Goal: Information Seeking & Learning: Learn about a topic

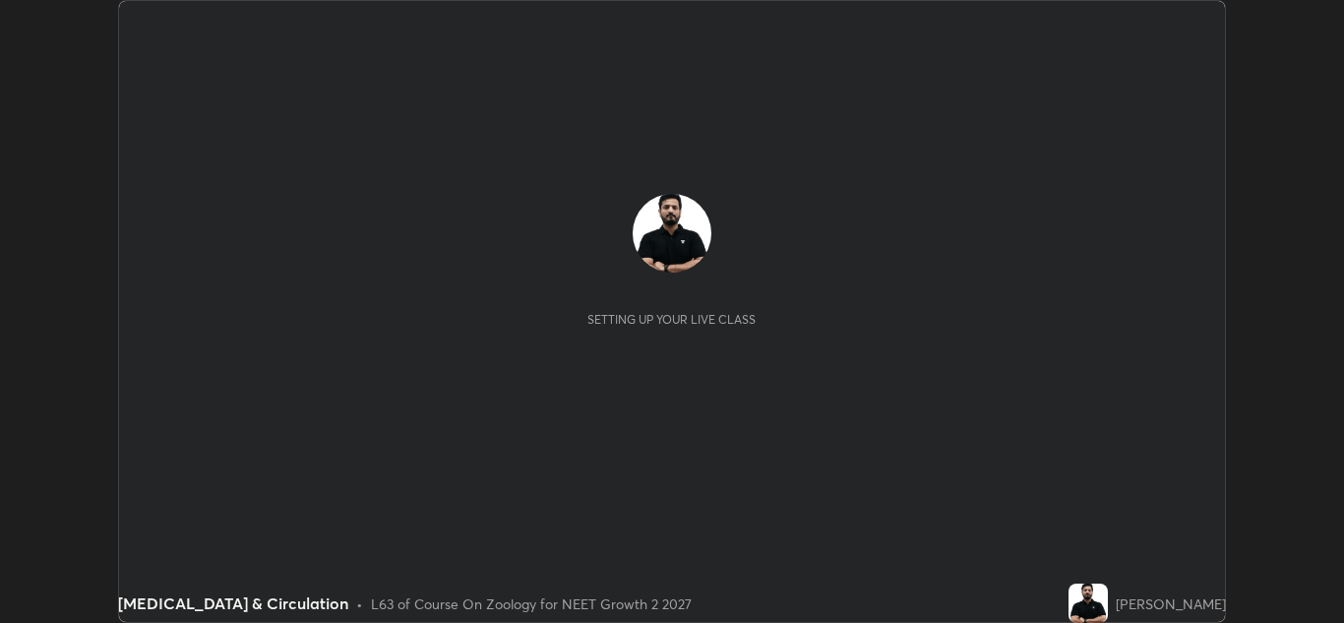
scroll to position [623, 1344]
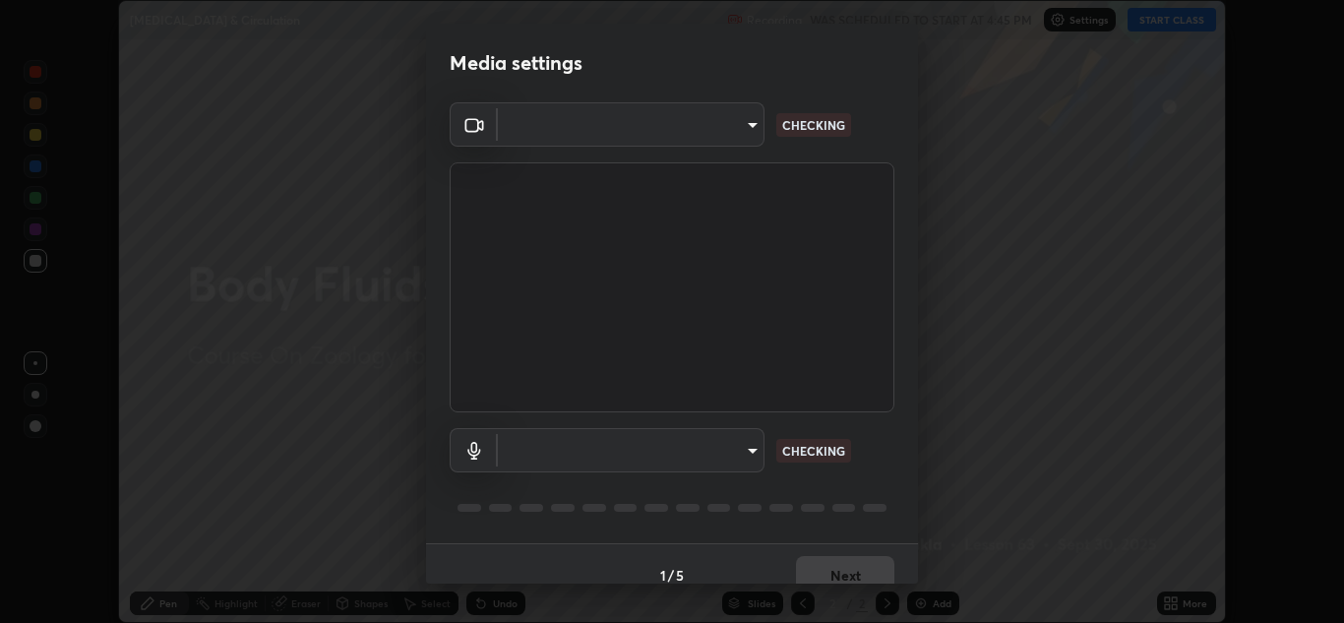
type input "e7f5d75c66a8ec01b6be6c8d9fba877b5f6738b88fd0c20368e9895a02b6f94a"
type input "c0ce66c8bbbc50cecfc637ad784d982a6a517474f8015640e1e83654bc784383"
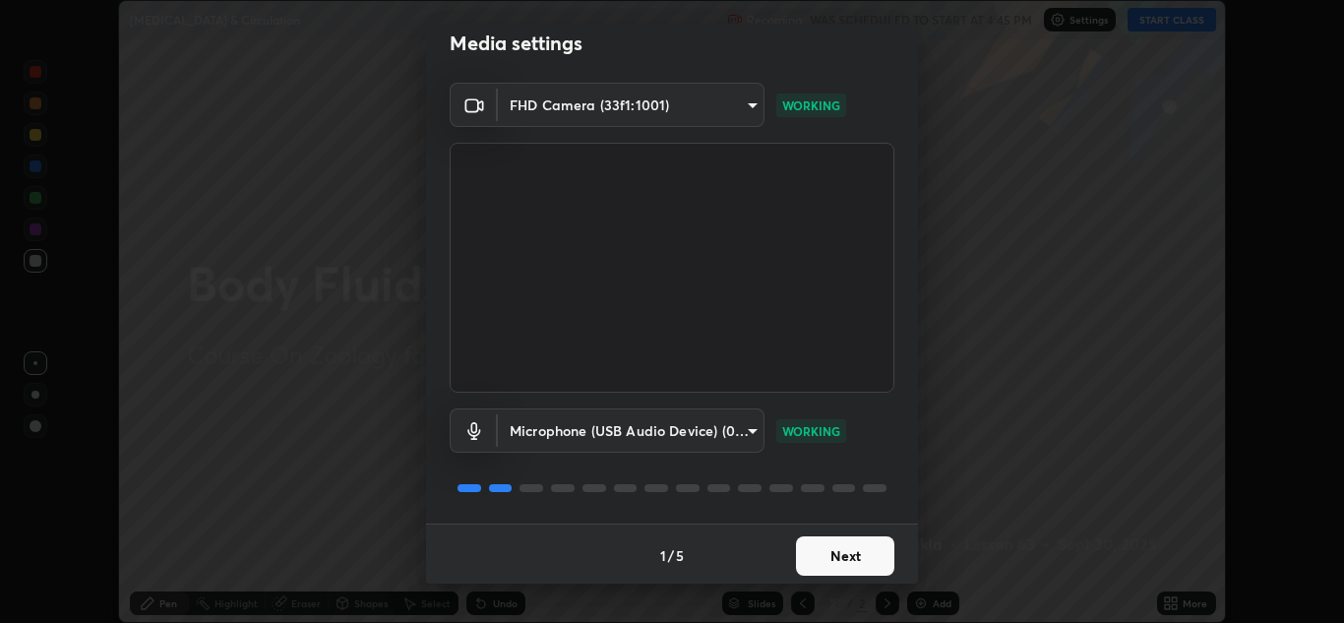
scroll to position [23, 0]
click at [853, 550] on button "Next" at bounding box center [845, 552] width 98 height 39
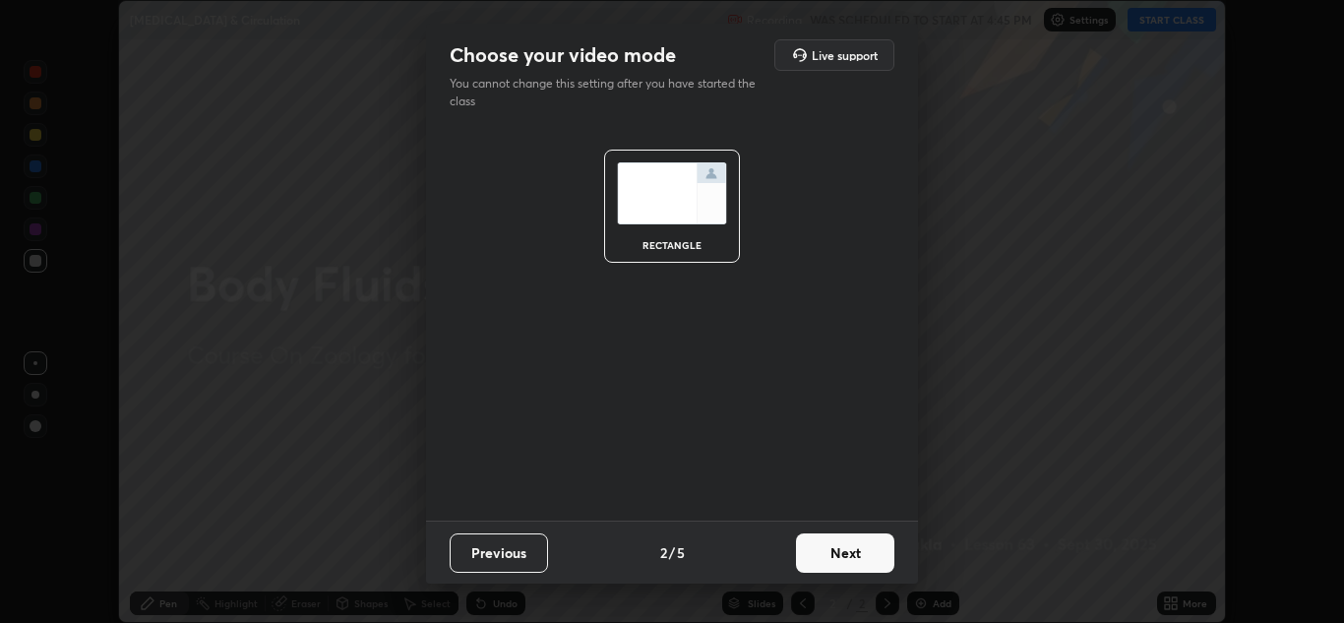
click at [854, 541] on button "Next" at bounding box center [845, 552] width 98 height 39
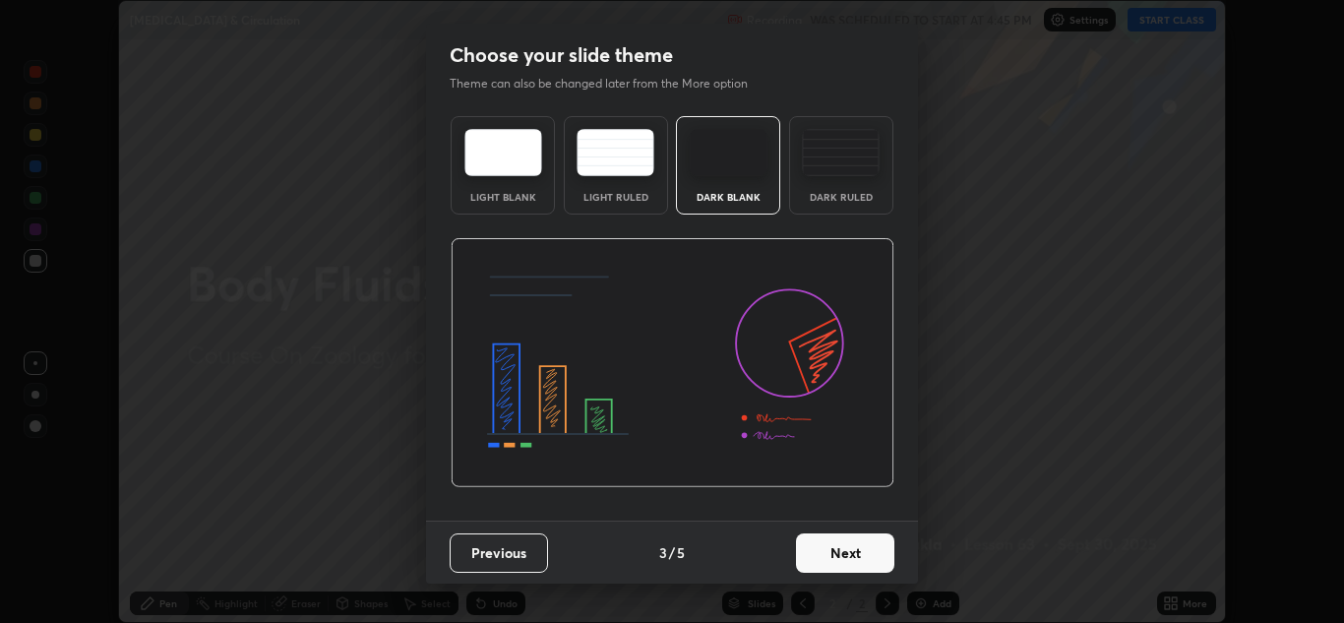
click at [863, 549] on button "Next" at bounding box center [845, 552] width 98 height 39
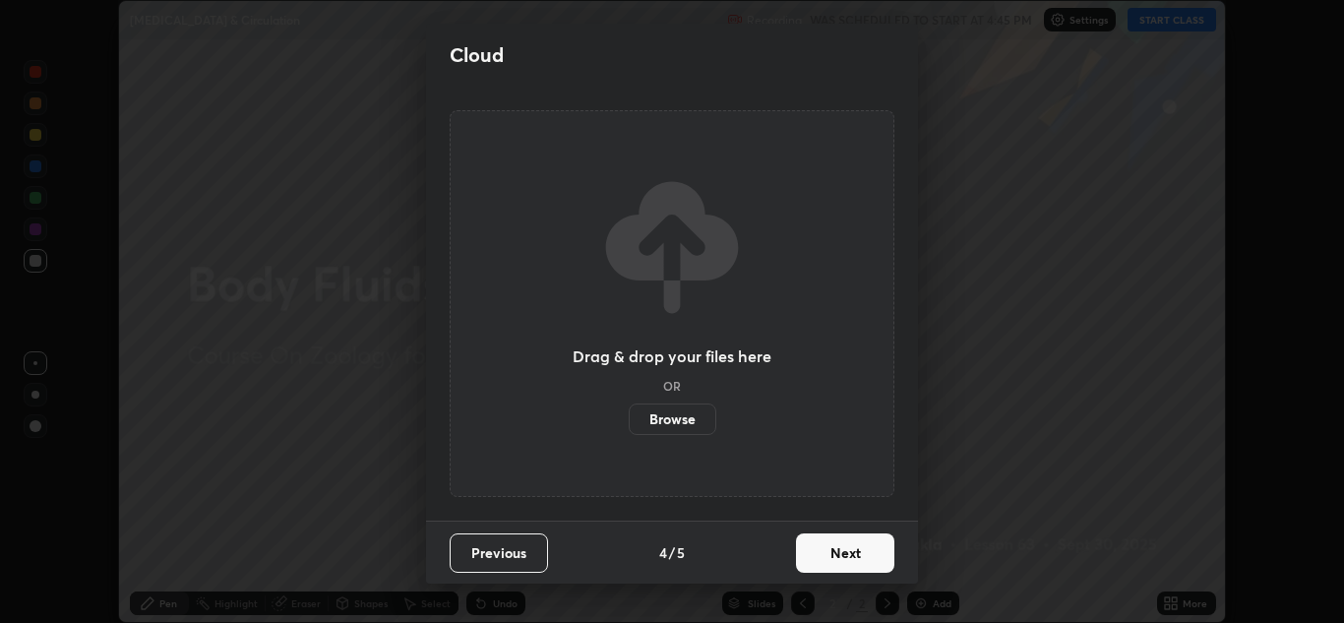
click at [860, 554] on button "Next" at bounding box center [845, 552] width 98 height 39
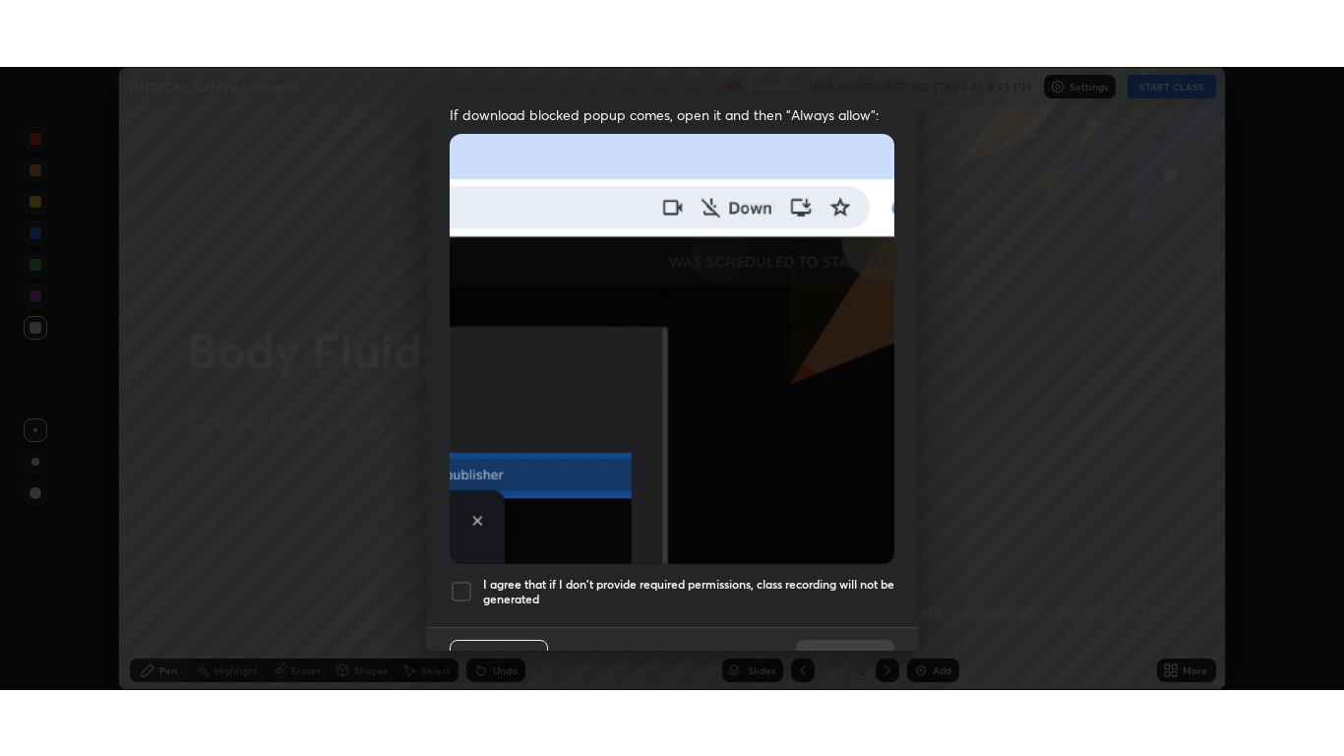
scroll to position [425, 0]
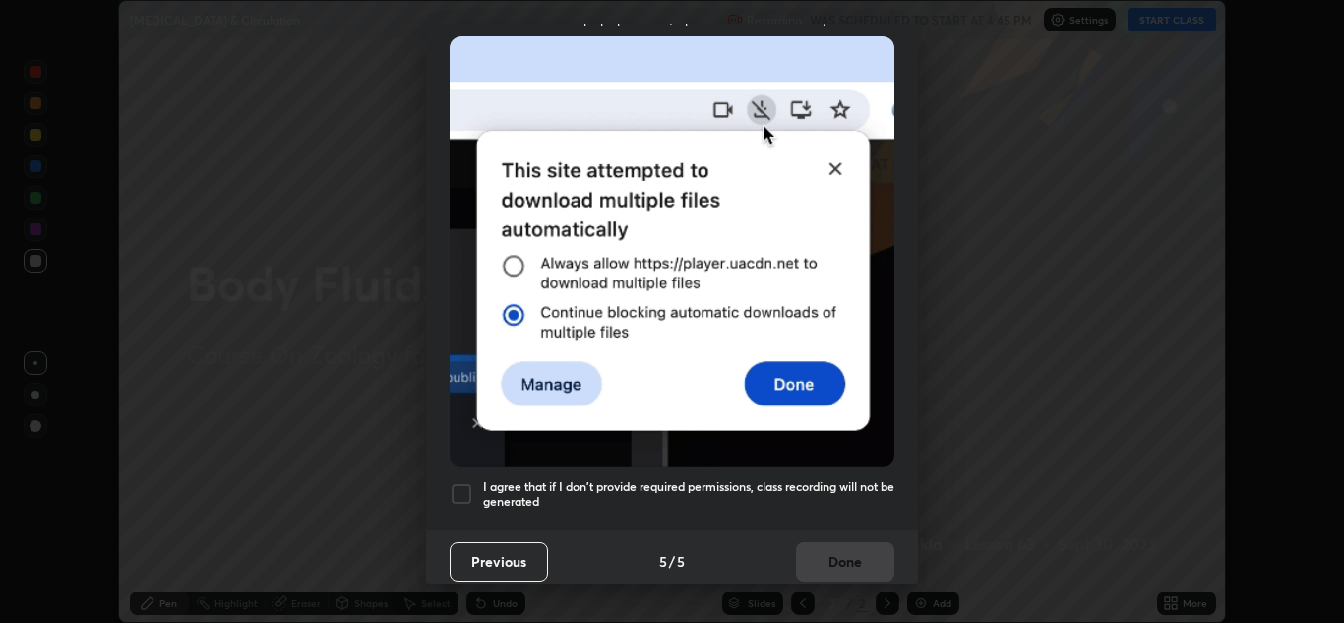
click at [850, 479] on h5 "I agree that if I don't provide required permissions, class recording will not …" at bounding box center [688, 494] width 411 height 31
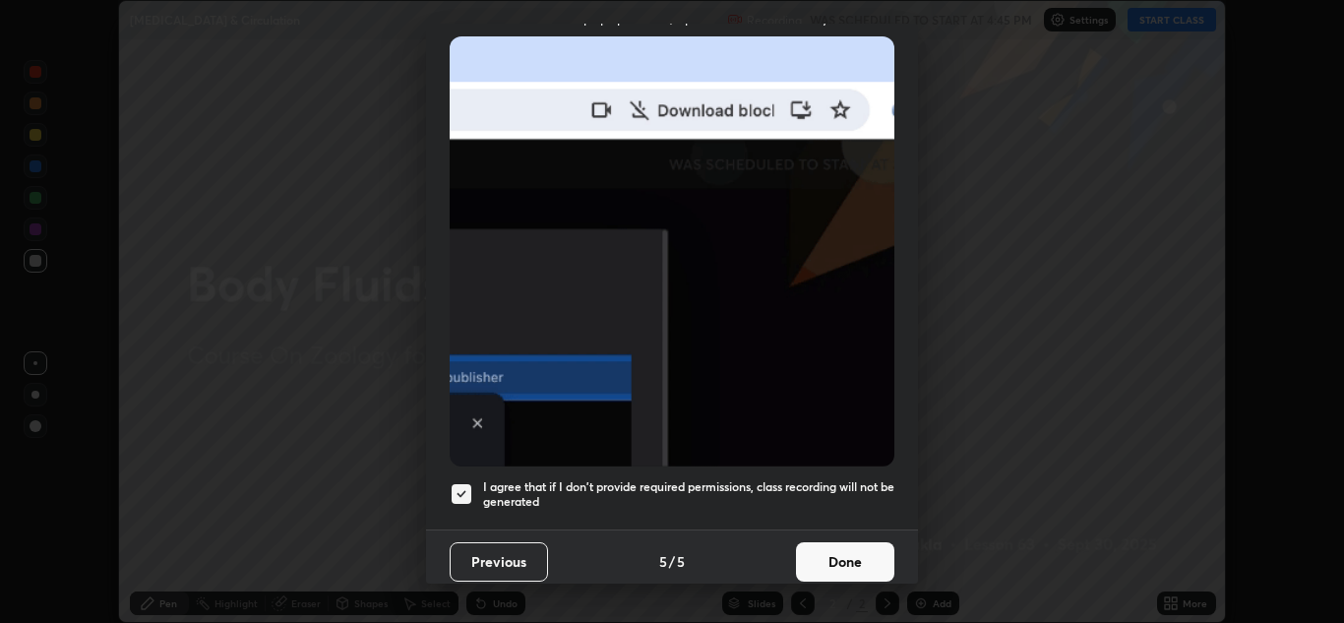
click at [848, 551] on button "Done" at bounding box center [845, 561] width 98 height 39
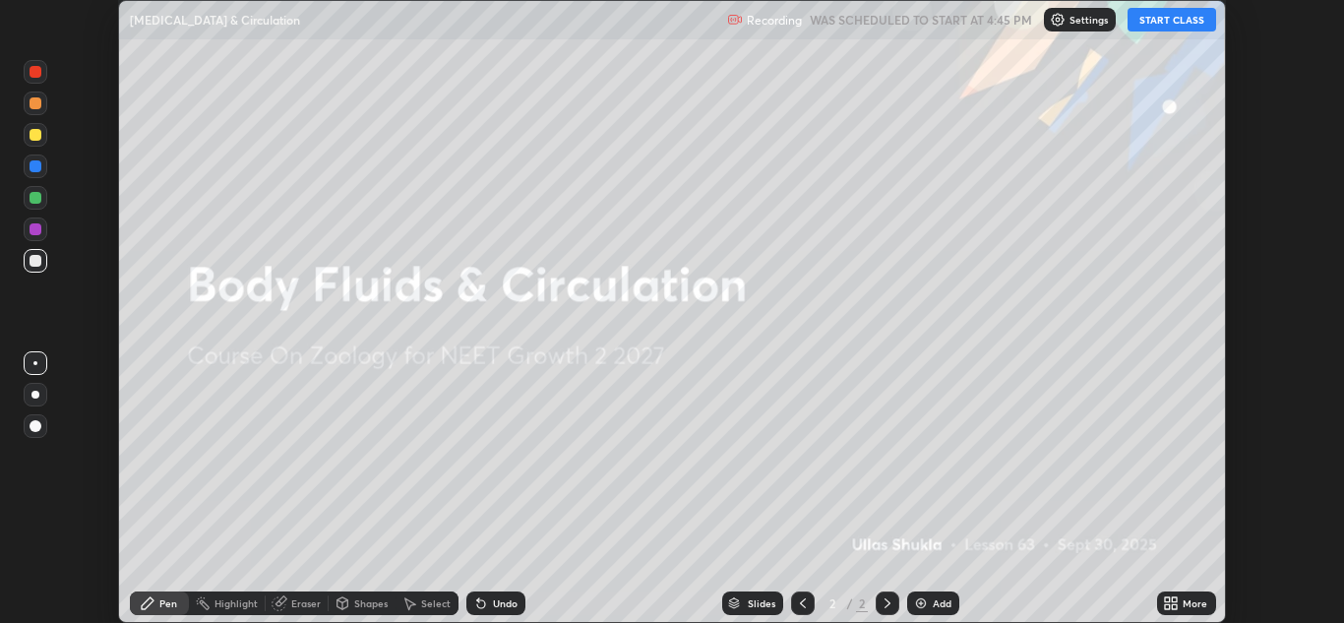
click at [1162, 24] on button "START CLASS" at bounding box center [1172, 20] width 89 height 24
click at [1173, 600] on icon at bounding box center [1174, 599] width 5 height 5
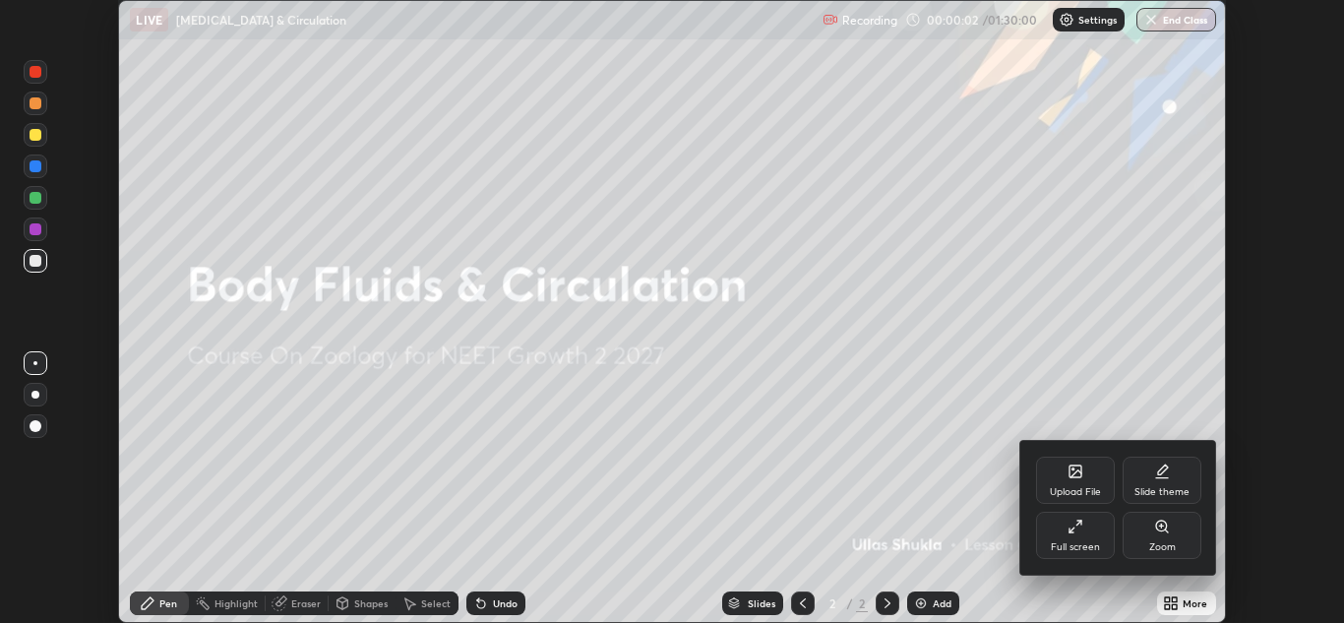
click at [1070, 538] on div "Full screen" at bounding box center [1075, 535] width 79 height 47
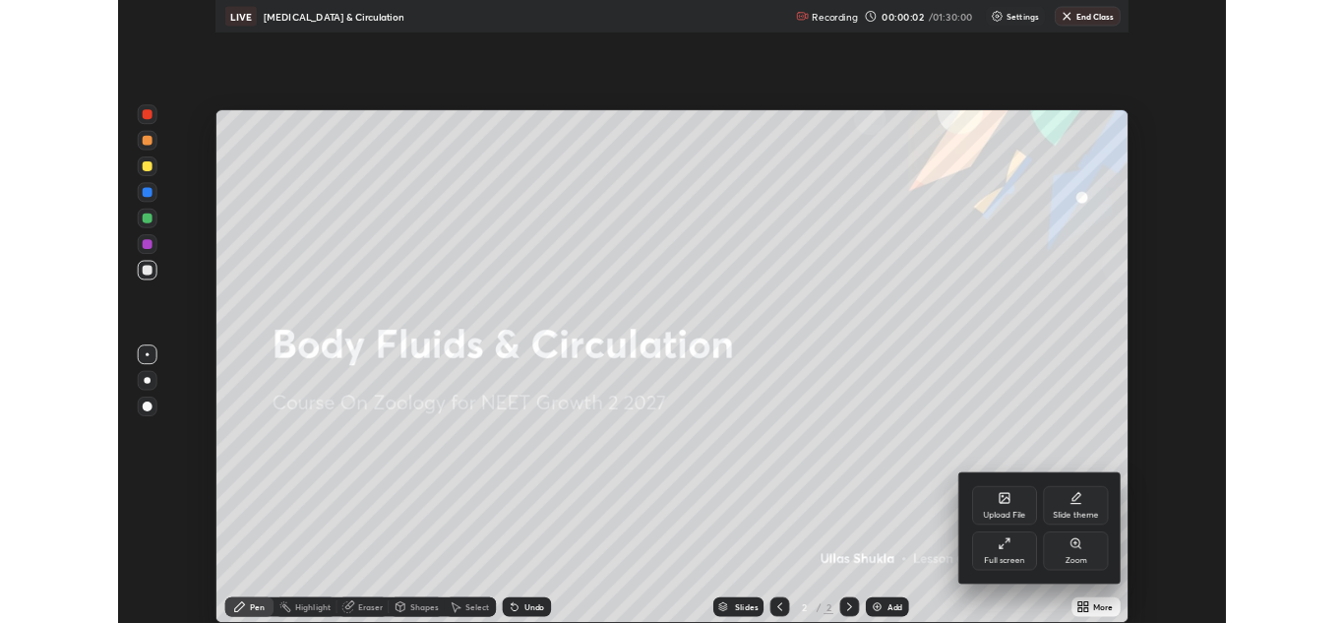
scroll to position [756, 1344]
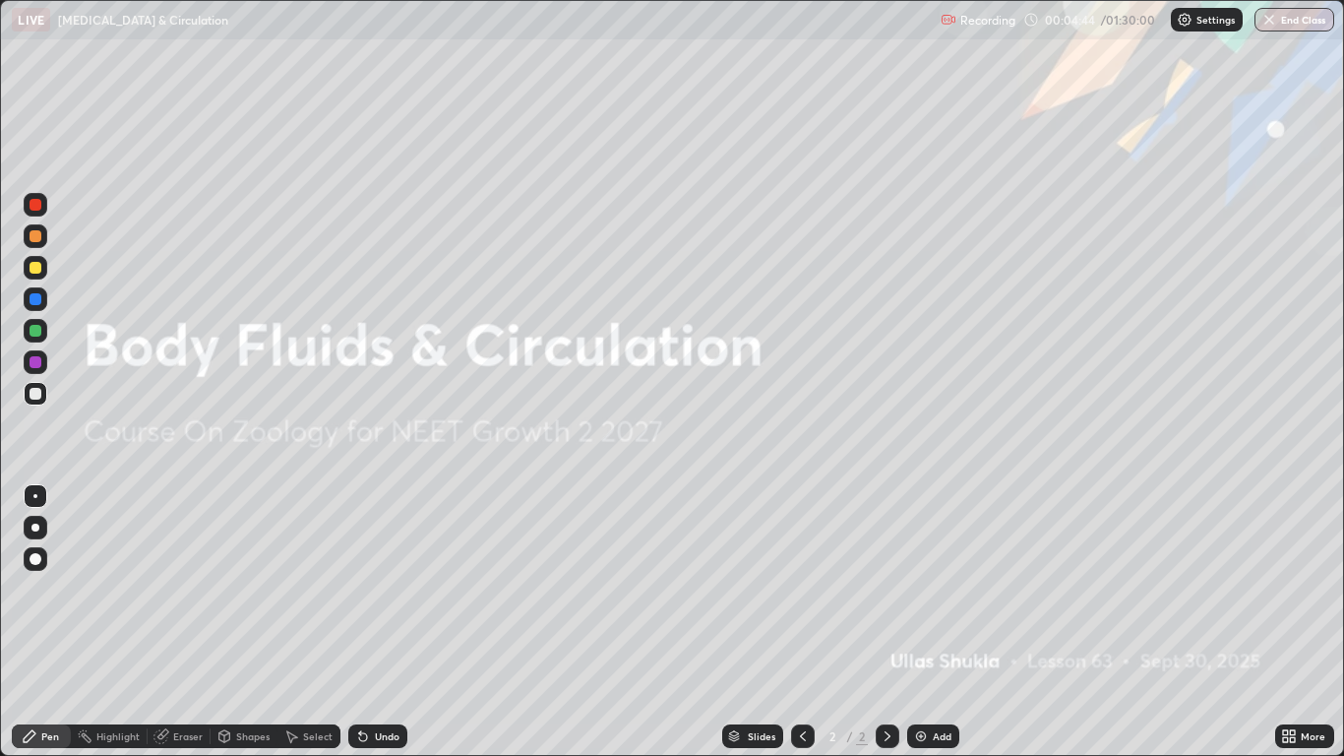
click at [919, 622] on img at bounding box center [921, 736] width 16 height 16
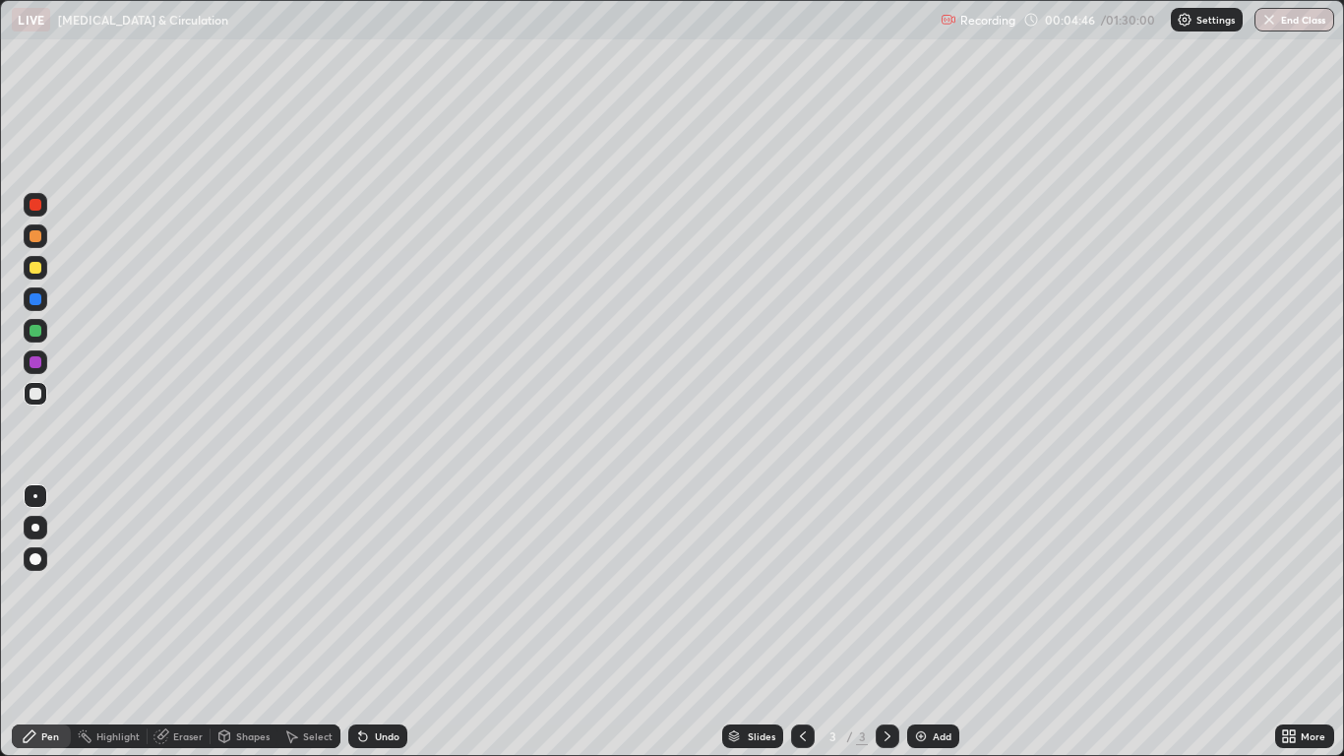
click at [35, 528] on div at bounding box center [35, 528] width 8 height 8
click at [35, 269] on div at bounding box center [36, 268] width 12 height 12
click at [375, 622] on div "Undo" at bounding box center [387, 736] width 25 height 10
click at [377, 622] on div "Undo" at bounding box center [387, 736] width 25 height 10
click at [35, 398] on div at bounding box center [36, 394] width 12 height 12
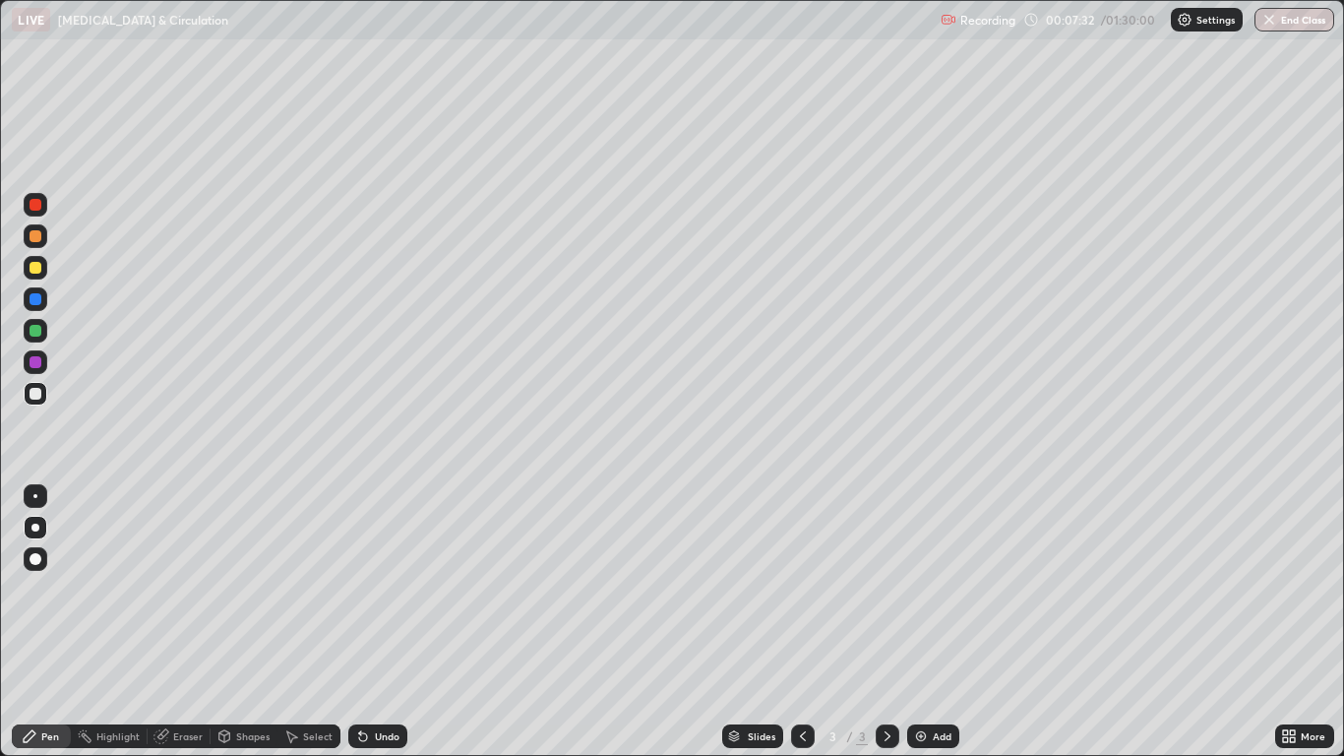
click at [34, 272] on div at bounding box center [36, 268] width 12 height 12
click at [35, 335] on div at bounding box center [36, 331] width 12 height 12
click at [36, 240] on div at bounding box center [36, 236] width 12 height 12
click at [35, 269] on div at bounding box center [36, 268] width 12 height 12
click at [936, 622] on div "Add" at bounding box center [933, 736] width 52 height 24
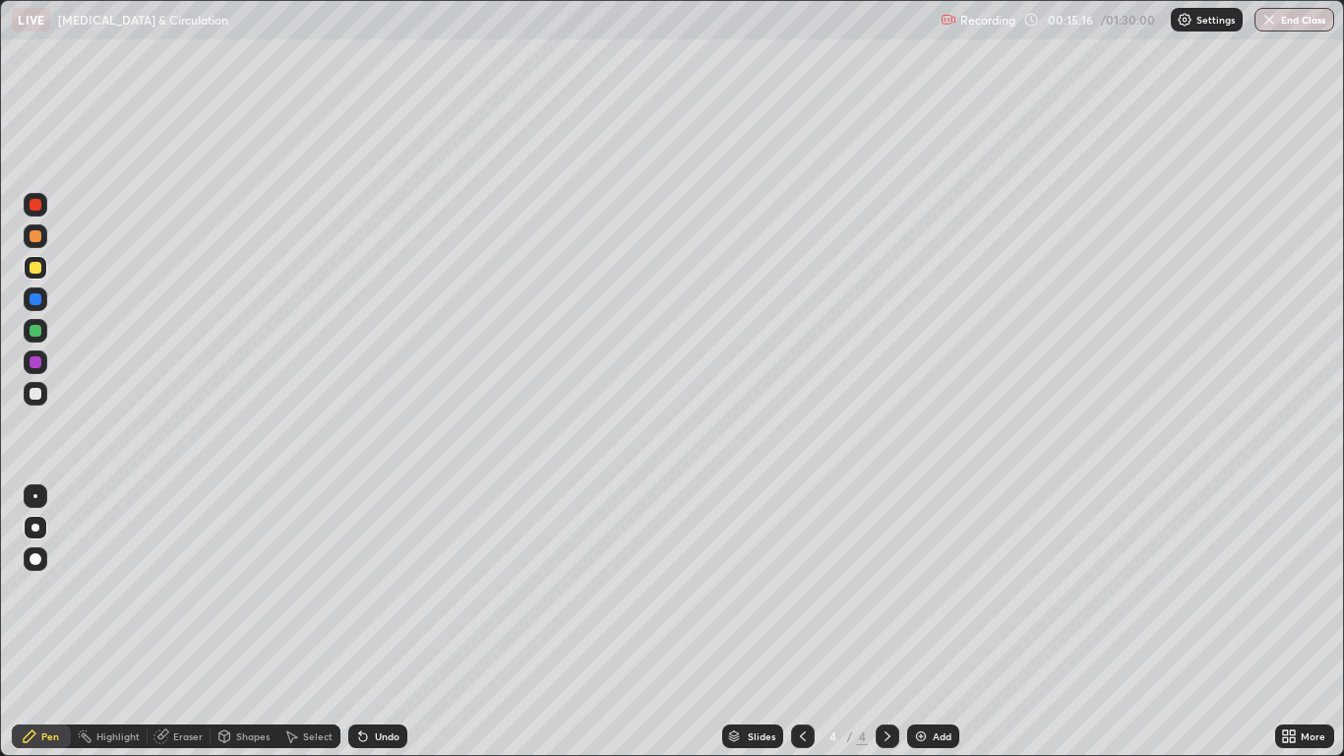
click at [35, 496] on div at bounding box center [35, 496] width 4 height 4
click at [35, 395] on div at bounding box center [36, 394] width 12 height 12
click at [37, 273] on div at bounding box center [36, 268] width 12 height 12
click at [35, 528] on div at bounding box center [35, 528] width 8 height 8
click at [392, 622] on div "Undo" at bounding box center [387, 736] width 25 height 10
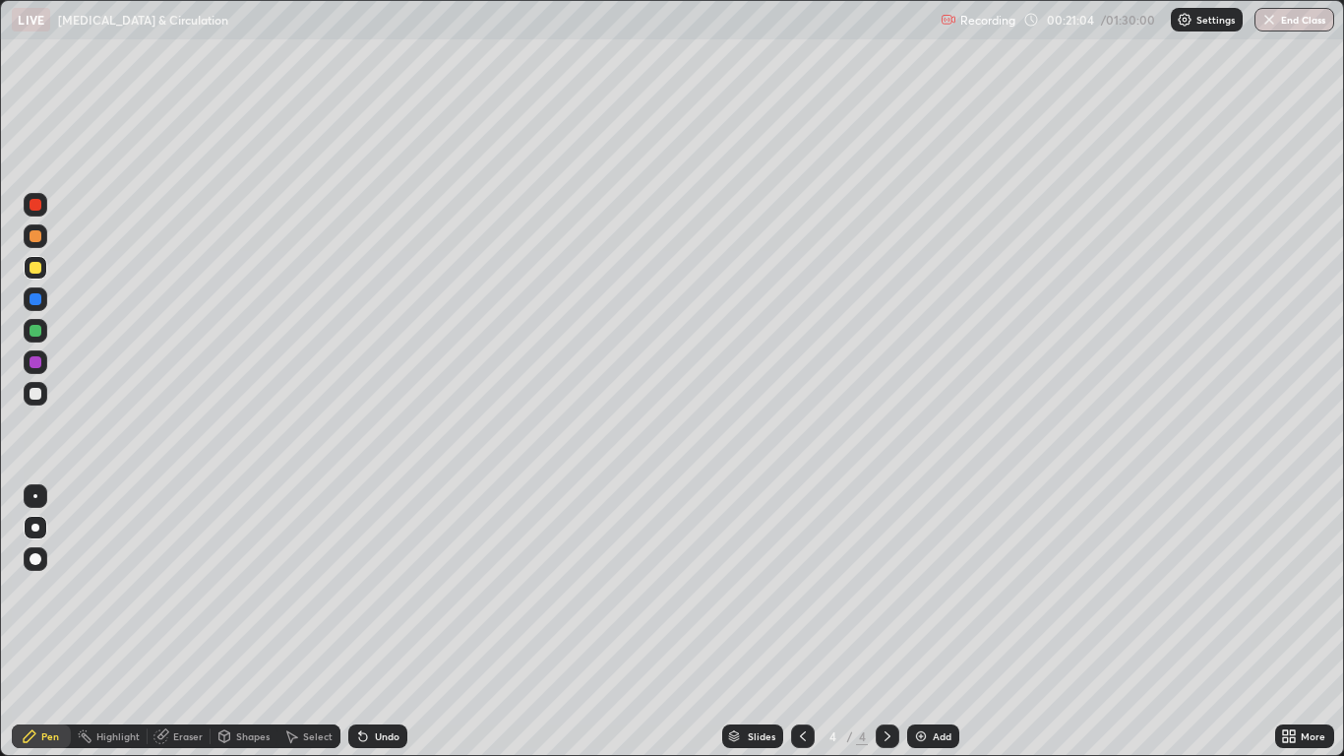
click at [386, 622] on div "Undo" at bounding box center [377, 736] width 59 height 24
click at [367, 622] on icon at bounding box center [363, 736] width 16 height 16
click at [370, 622] on div "Undo" at bounding box center [377, 736] width 59 height 24
click at [368, 622] on div "Undo" at bounding box center [377, 736] width 59 height 24
click at [372, 622] on div "Undo" at bounding box center [377, 736] width 59 height 24
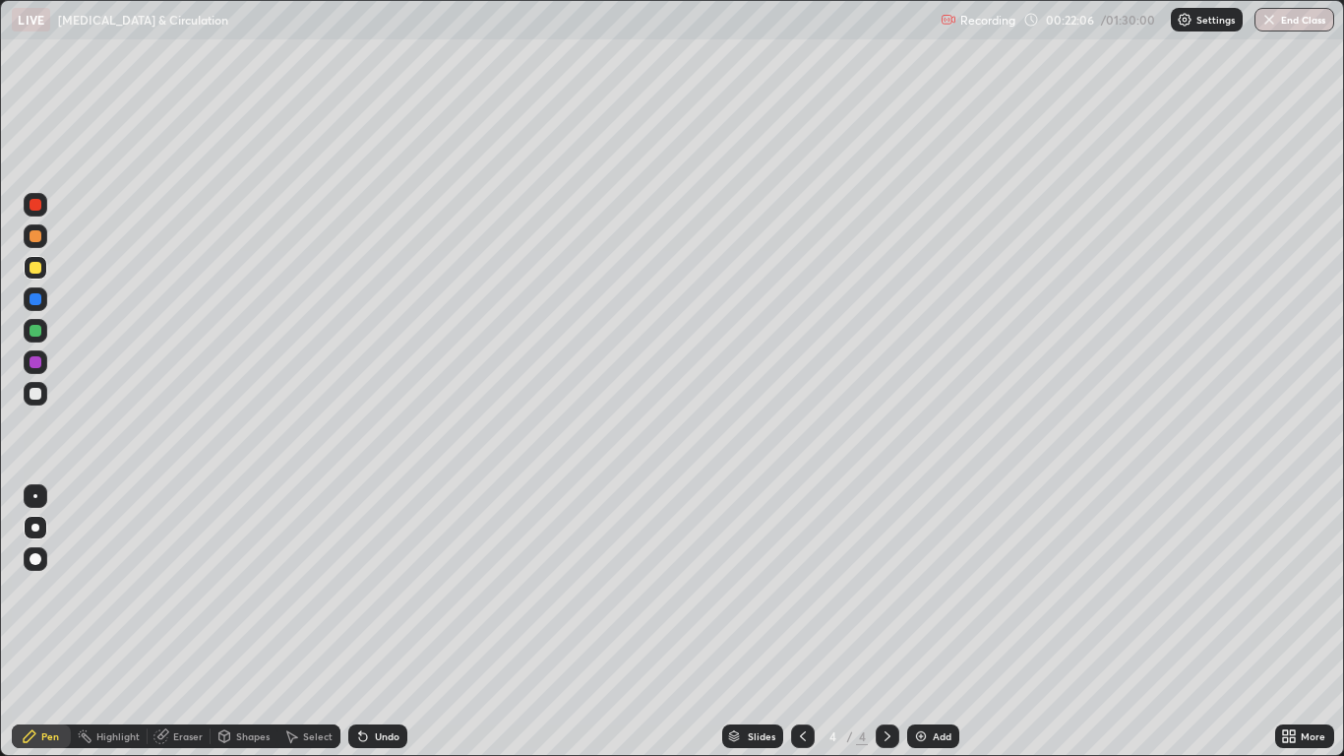
click at [377, 622] on div "Undo" at bounding box center [387, 736] width 25 height 10
click at [372, 622] on div "Undo" at bounding box center [377, 736] width 59 height 24
click at [378, 622] on div "Undo" at bounding box center [387, 736] width 25 height 10
click at [938, 622] on div "Add" at bounding box center [942, 736] width 19 height 10
click at [367, 622] on icon at bounding box center [363, 736] width 16 height 16
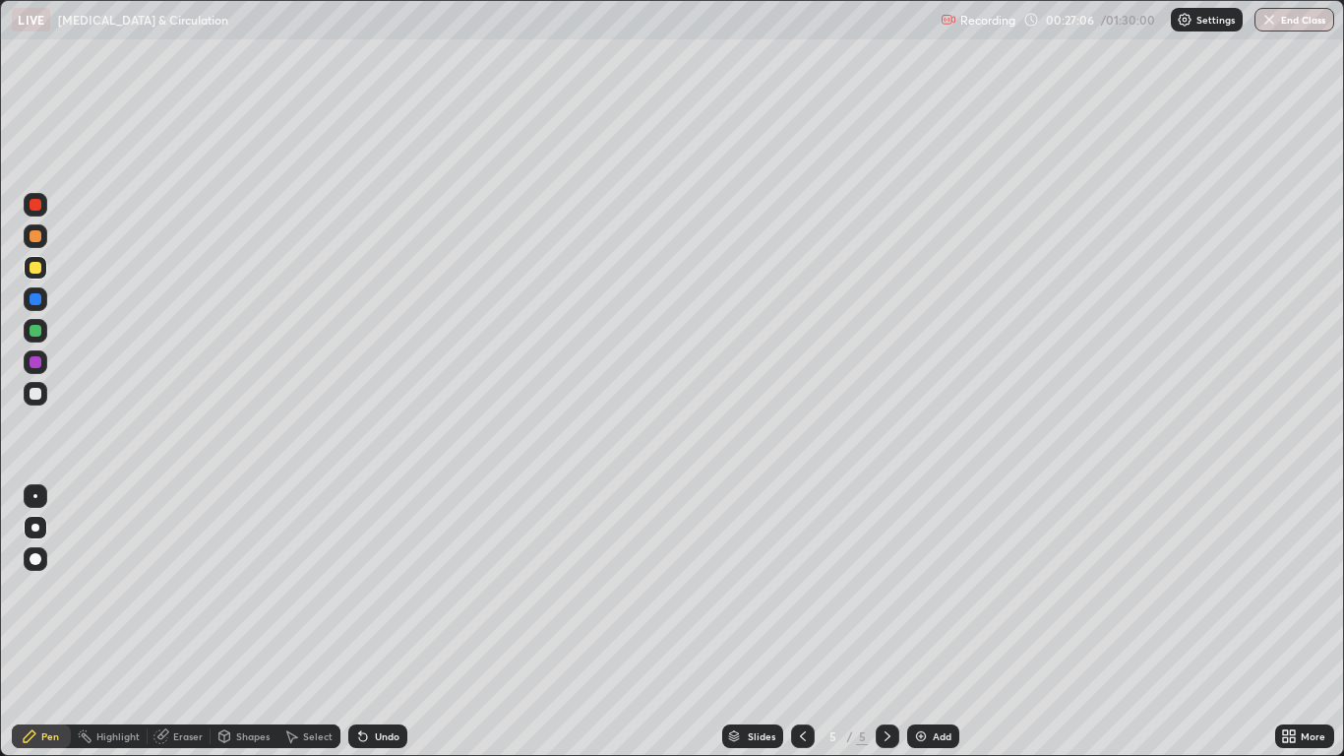
click at [370, 622] on div "Undo" at bounding box center [377, 736] width 59 height 24
click at [391, 622] on div "Undo" at bounding box center [377, 736] width 59 height 24
click at [392, 622] on div "Undo" at bounding box center [387, 736] width 25 height 10
click at [394, 622] on div "Undo" at bounding box center [387, 736] width 25 height 10
click at [397, 622] on div "Undo" at bounding box center [387, 736] width 25 height 10
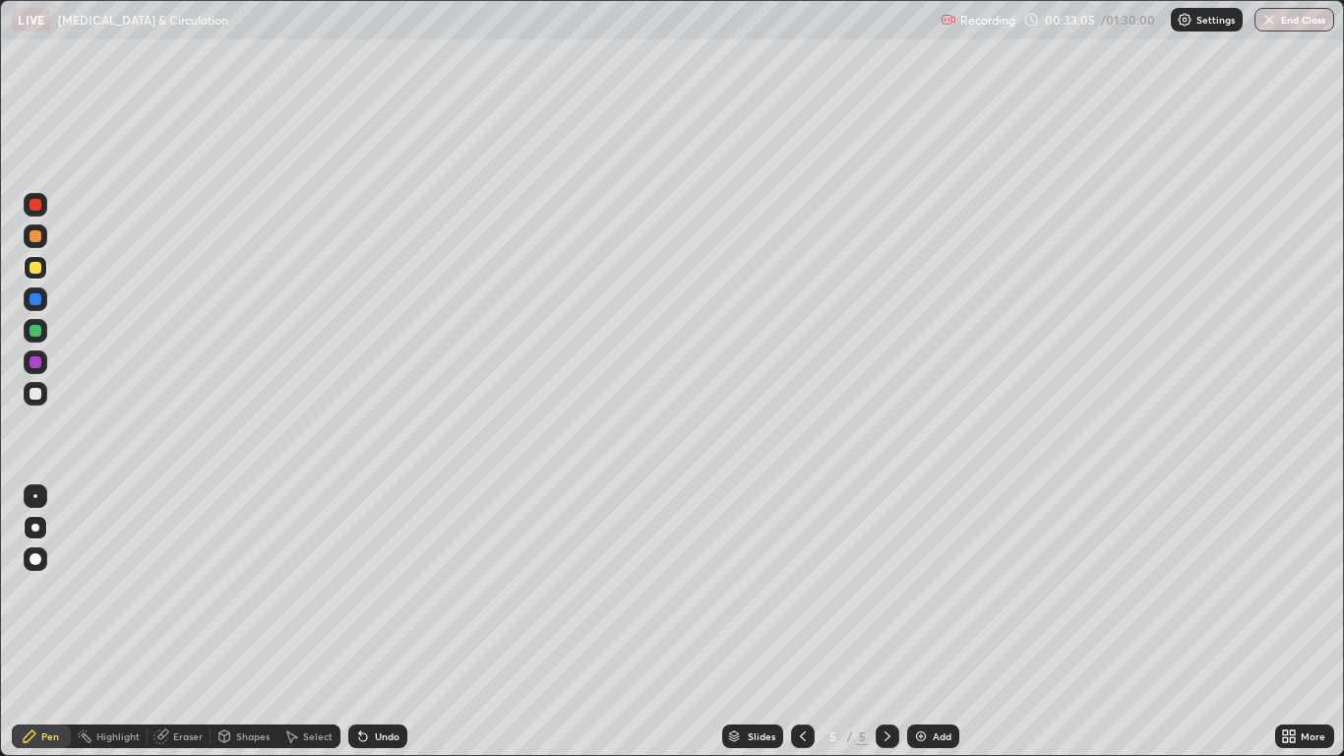
click at [394, 622] on div "Undo" at bounding box center [387, 736] width 25 height 10
click at [939, 622] on div "Add" at bounding box center [942, 736] width 19 height 10
click at [387, 622] on div "Undo" at bounding box center [387, 736] width 25 height 10
click at [376, 622] on div "Undo" at bounding box center [387, 736] width 25 height 10
click at [376, 622] on div "Undo" at bounding box center [377, 736] width 59 height 24
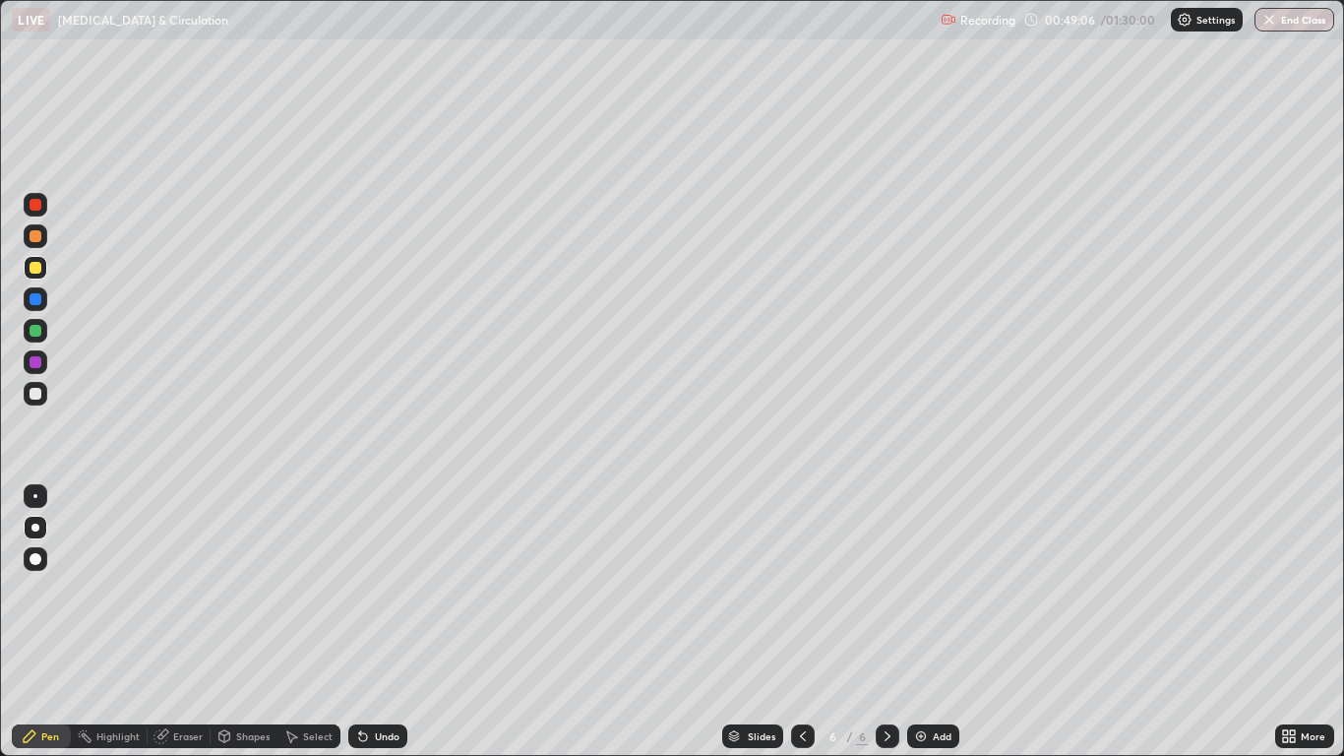
click at [942, 622] on div "Add" at bounding box center [942, 736] width 19 height 10
click at [383, 622] on div "Undo" at bounding box center [387, 736] width 25 height 10
click at [365, 622] on icon at bounding box center [363, 736] width 16 height 16
click at [366, 622] on icon at bounding box center [363, 736] width 16 height 16
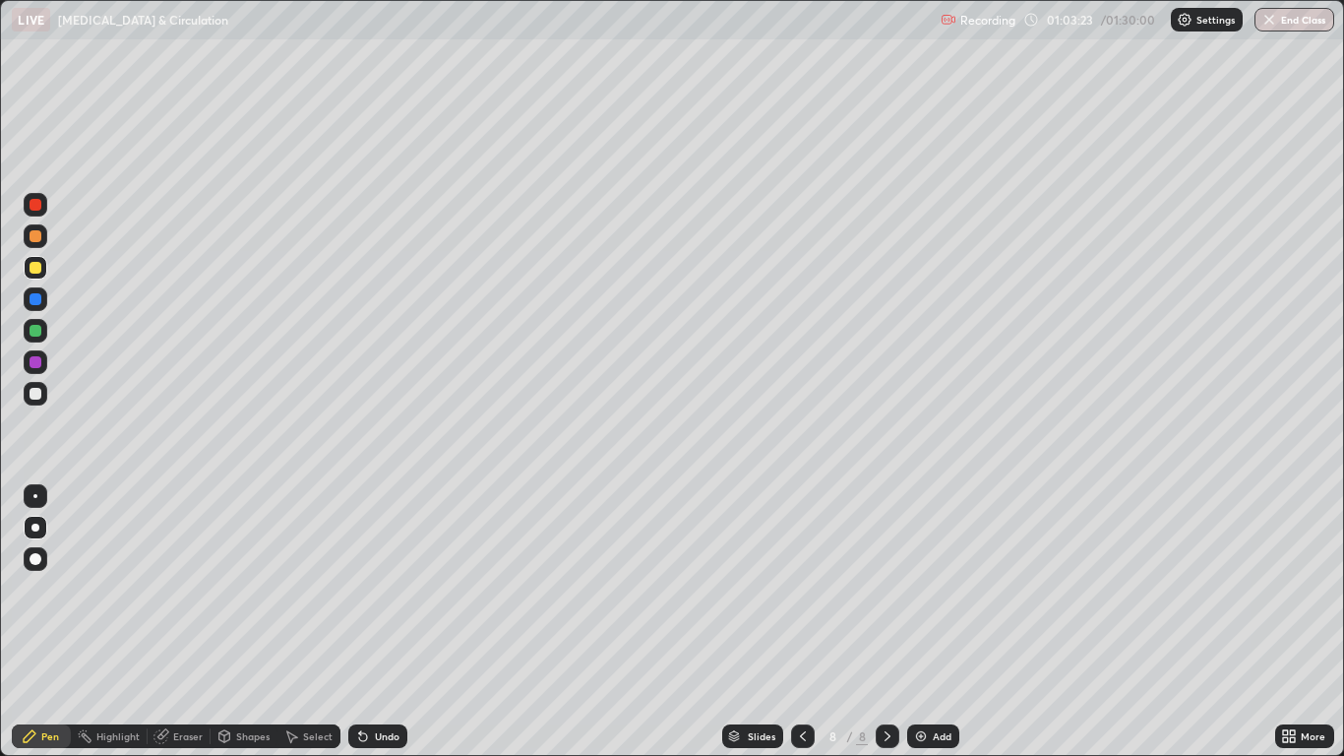
click at [36, 207] on div at bounding box center [36, 205] width 12 height 12
click at [37, 398] on div at bounding box center [36, 394] width 12 height 12
click at [941, 622] on div "Add" at bounding box center [942, 736] width 19 height 10
click at [35, 269] on div at bounding box center [36, 268] width 12 height 12
click at [35, 332] on div at bounding box center [36, 331] width 12 height 12
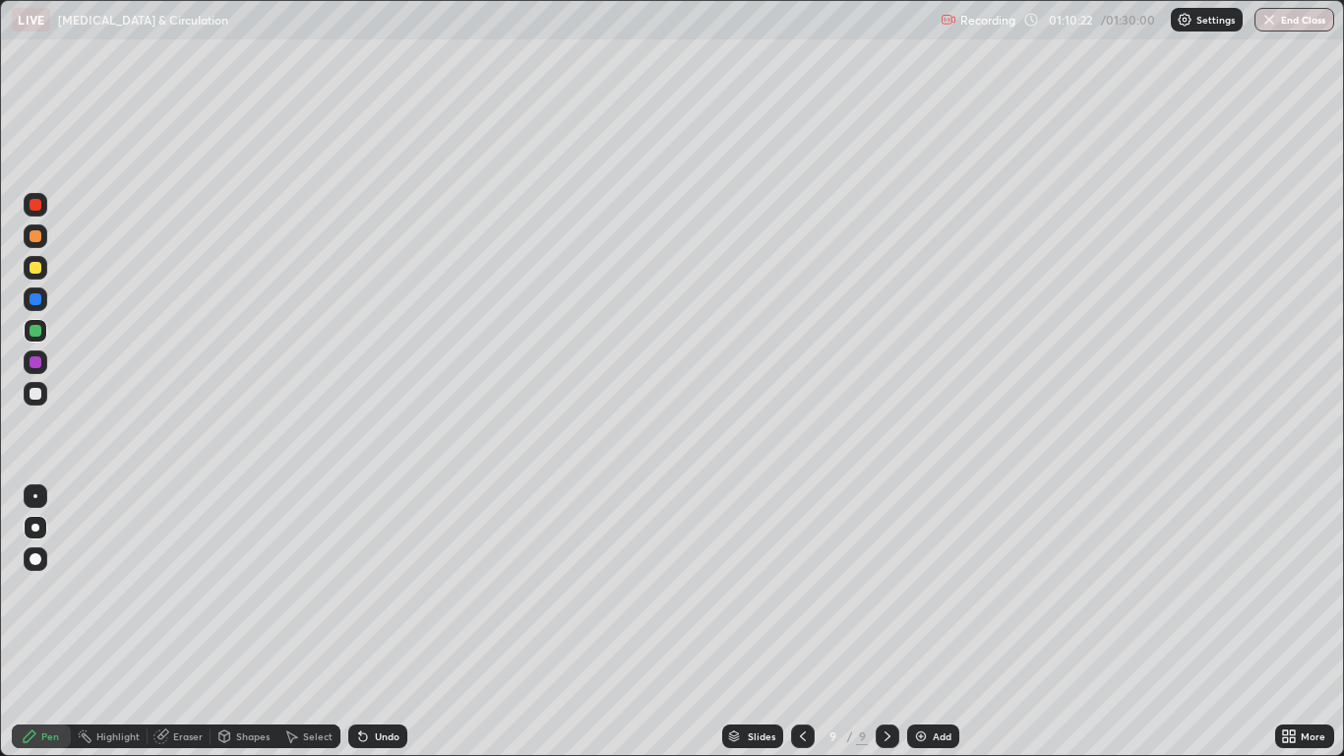
click at [359, 622] on icon at bounding box center [360, 732] width 2 height 2
click at [377, 622] on div "Undo" at bounding box center [377, 736] width 59 height 24
click at [40, 398] on div at bounding box center [36, 394] width 12 height 12
click at [39, 271] on div at bounding box center [36, 268] width 12 height 12
click at [37, 332] on div at bounding box center [36, 331] width 12 height 12
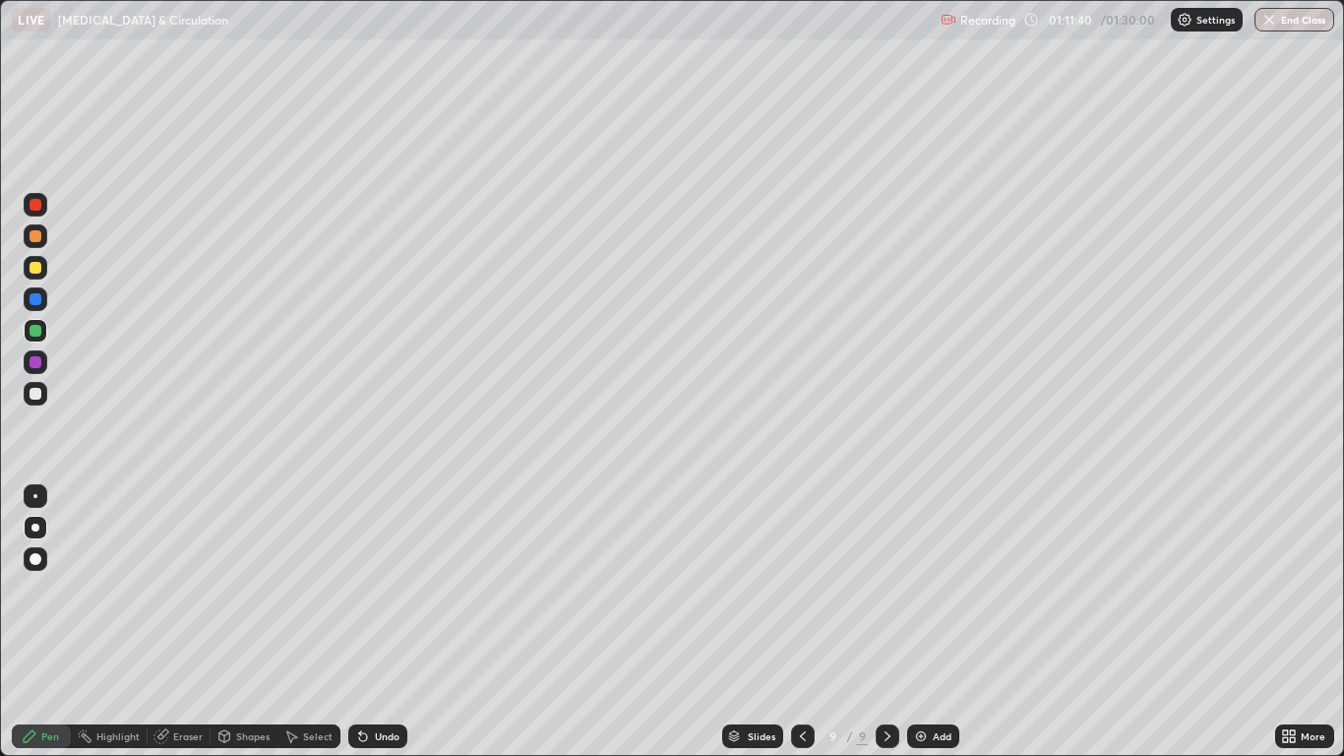
click at [368, 622] on icon at bounding box center [363, 736] width 16 height 16
click at [361, 622] on div "Undo" at bounding box center [377, 736] width 59 height 24
click at [34, 275] on div at bounding box center [36, 268] width 24 height 24
click at [170, 622] on div "Eraser" at bounding box center [179, 736] width 63 height 24
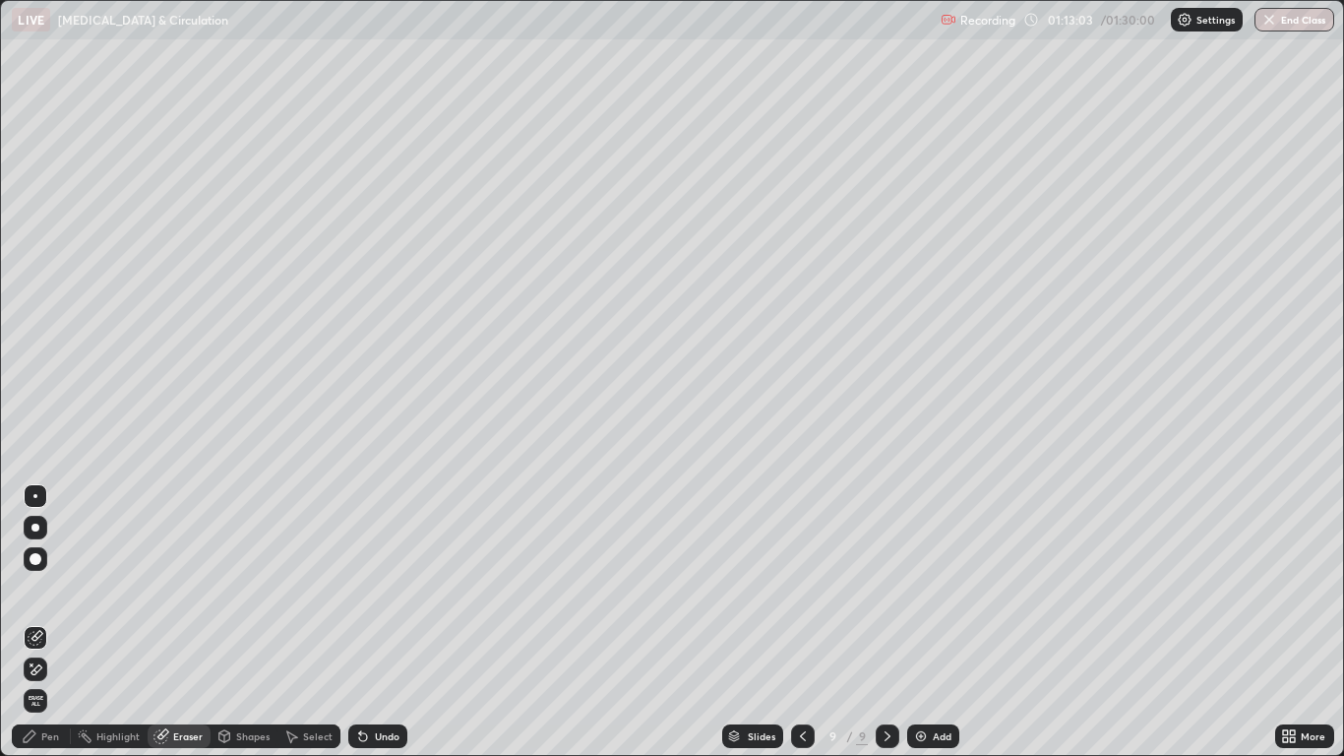
click at [59, 622] on div "Pen" at bounding box center [50, 736] width 18 height 10
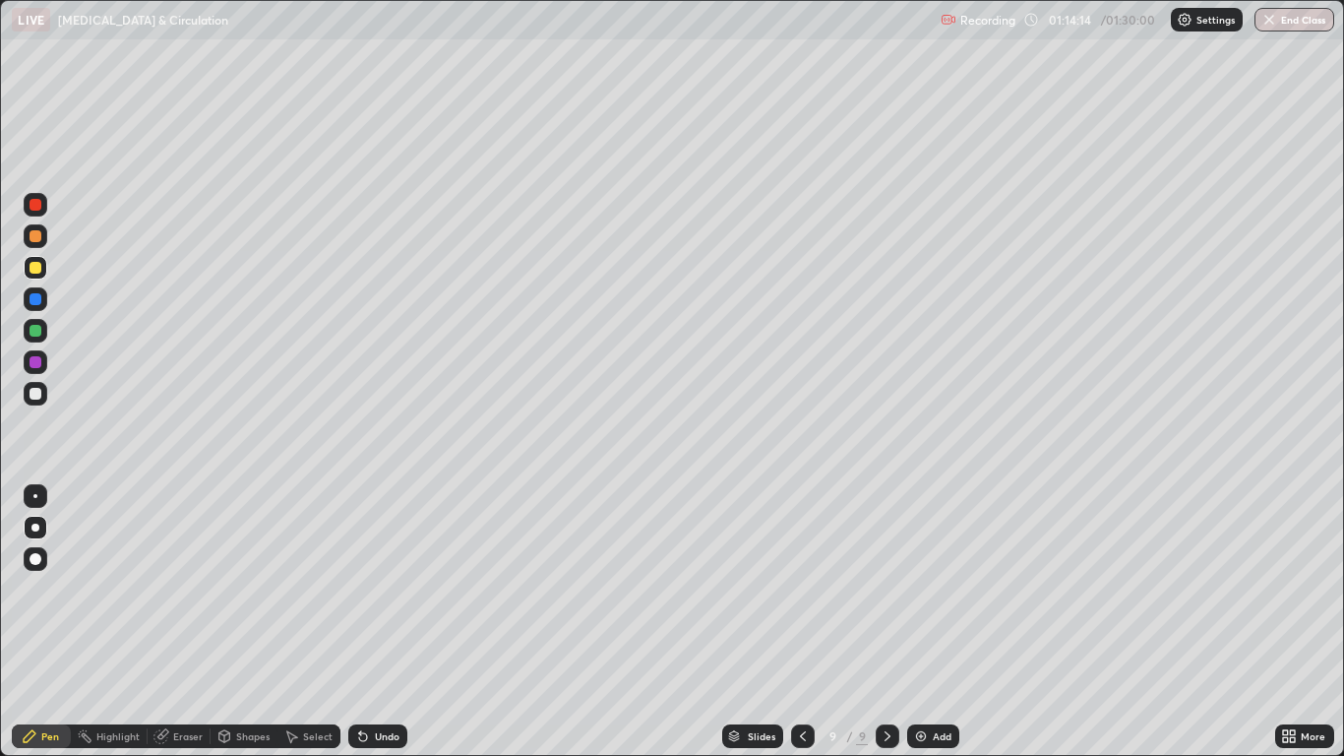
click at [38, 397] on div at bounding box center [36, 394] width 12 height 12
click at [35, 496] on div at bounding box center [35, 496] width 4 height 4
click at [38, 336] on div at bounding box center [36, 331] width 12 height 12
click at [36, 270] on div at bounding box center [36, 268] width 12 height 12
click at [32, 396] on div at bounding box center [36, 394] width 12 height 12
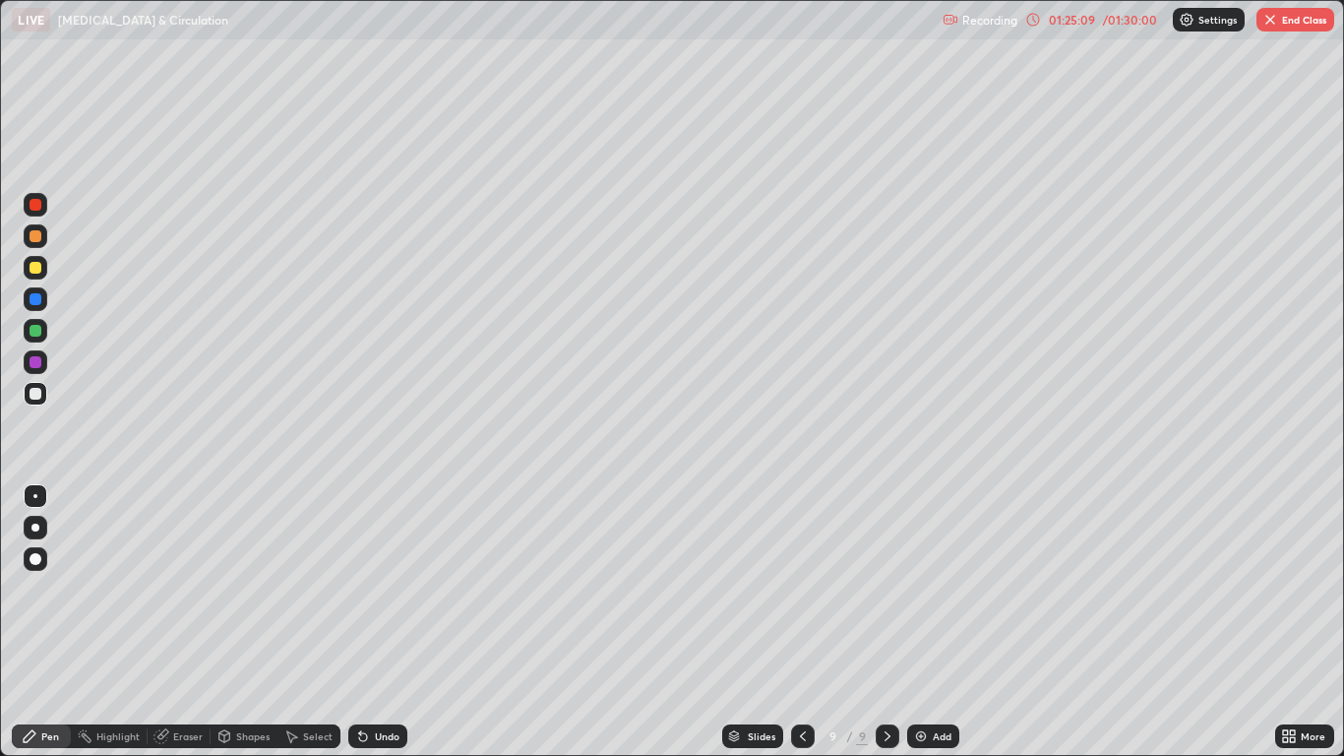
click at [1273, 27] on img "button" at bounding box center [1271, 20] width 16 height 16
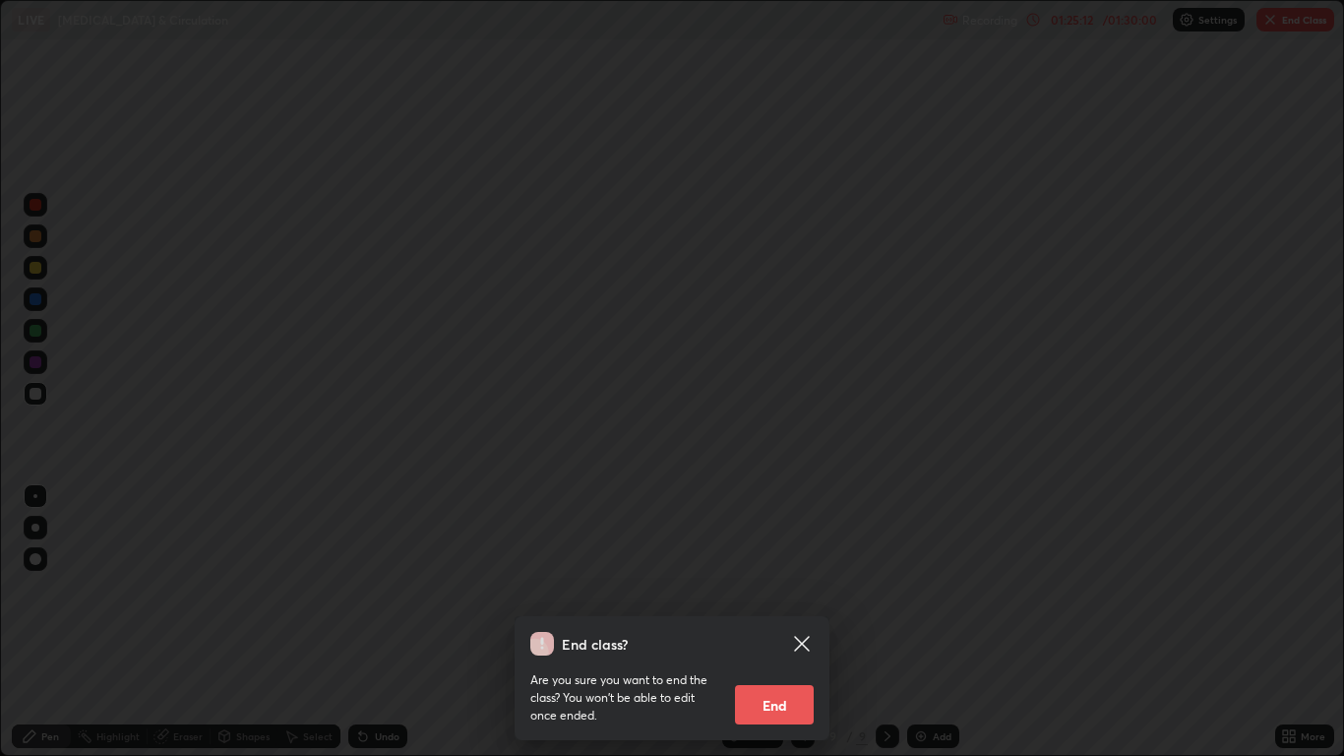
click at [770, 622] on button "End" at bounding box center [774, 704] width 79 height 39
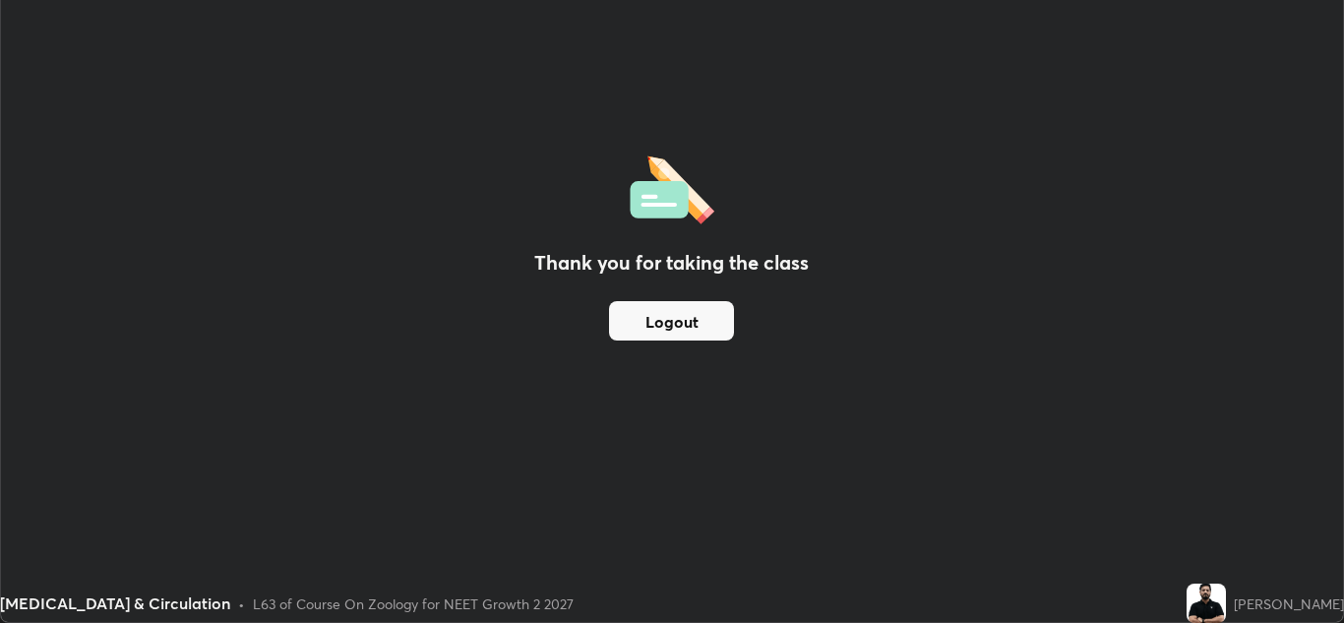
scroll to position [97794, 97072]
